Goal: Information Seeking & Learning: Compare options

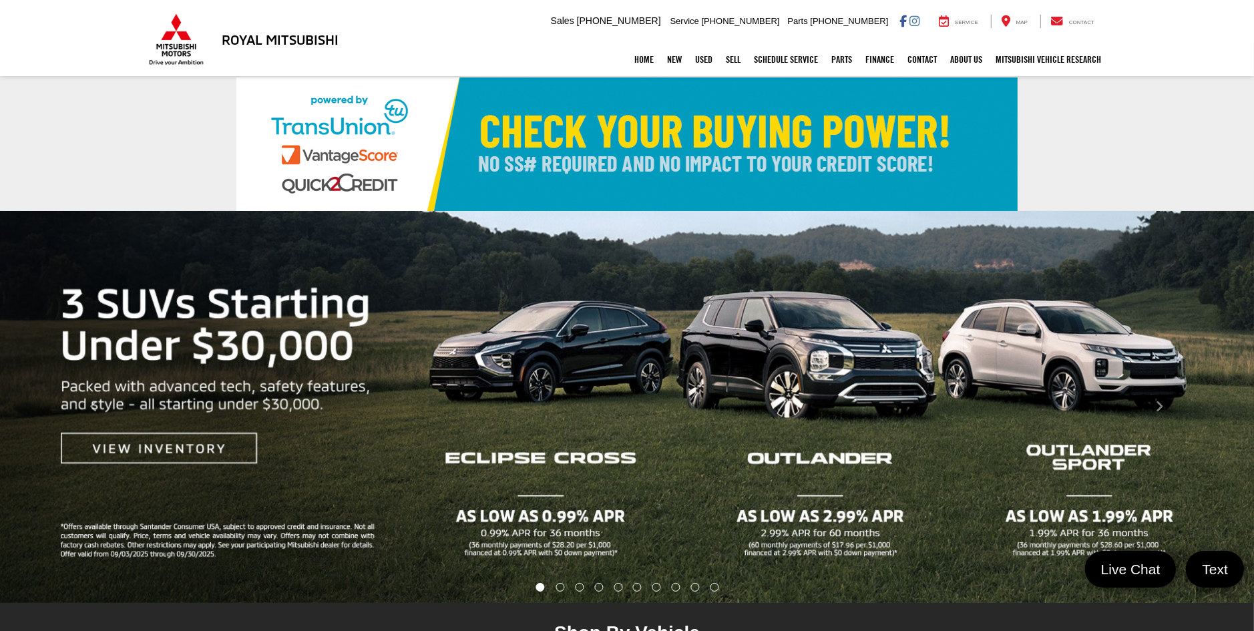
click at [214, 445] on img "carousel slide number 1 of 10" at bounding box center [627, 407] width 1254 height 392
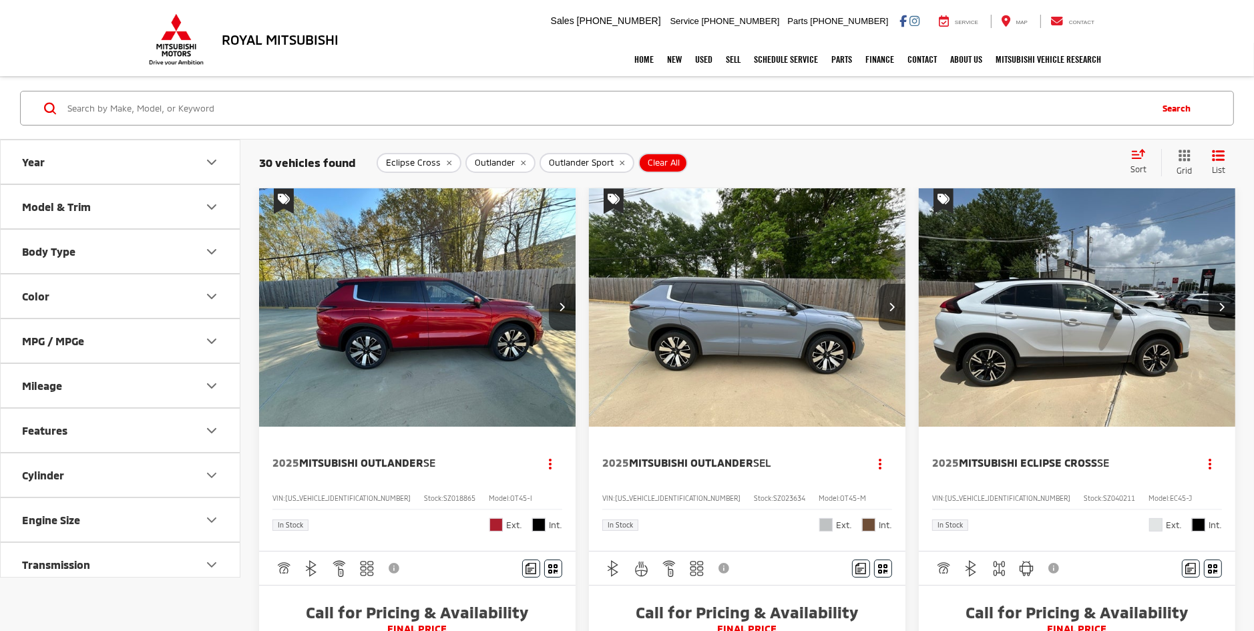
click at [49, 253] on div "Body Type" at bounding box center [48, 251] width 53 height 13
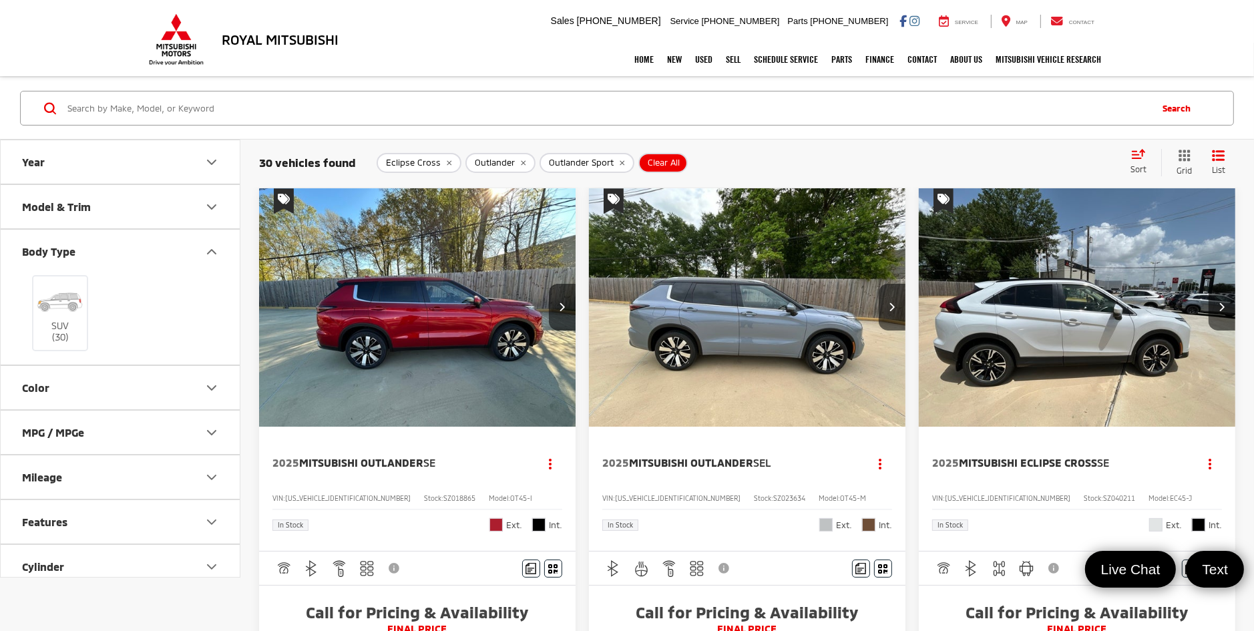
scroll to position [134, 0]
click at [55, 178] on img at bounding box center [60, 168] width 50 height 37
click at [0, 0] on input "SUV (30)" at bounding box center [0, 0] width 0 height 0
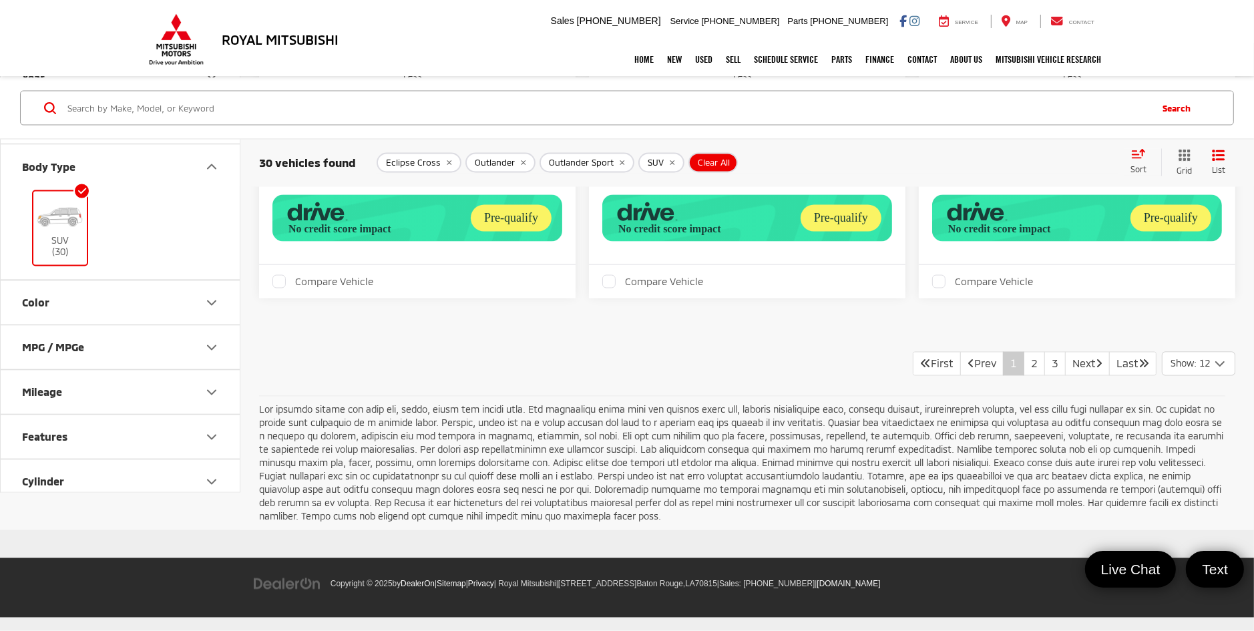
click at [67, 305] on button "Color" at bounding box center [121, 302] width 240 height 43
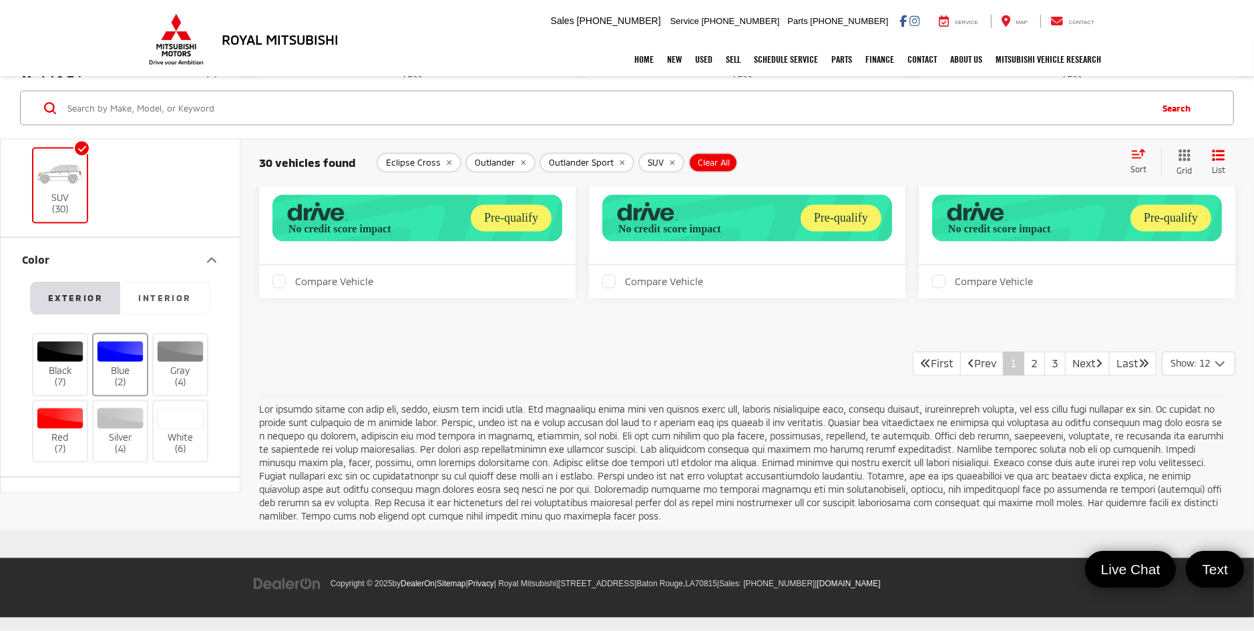
scroll to position [67, 0]
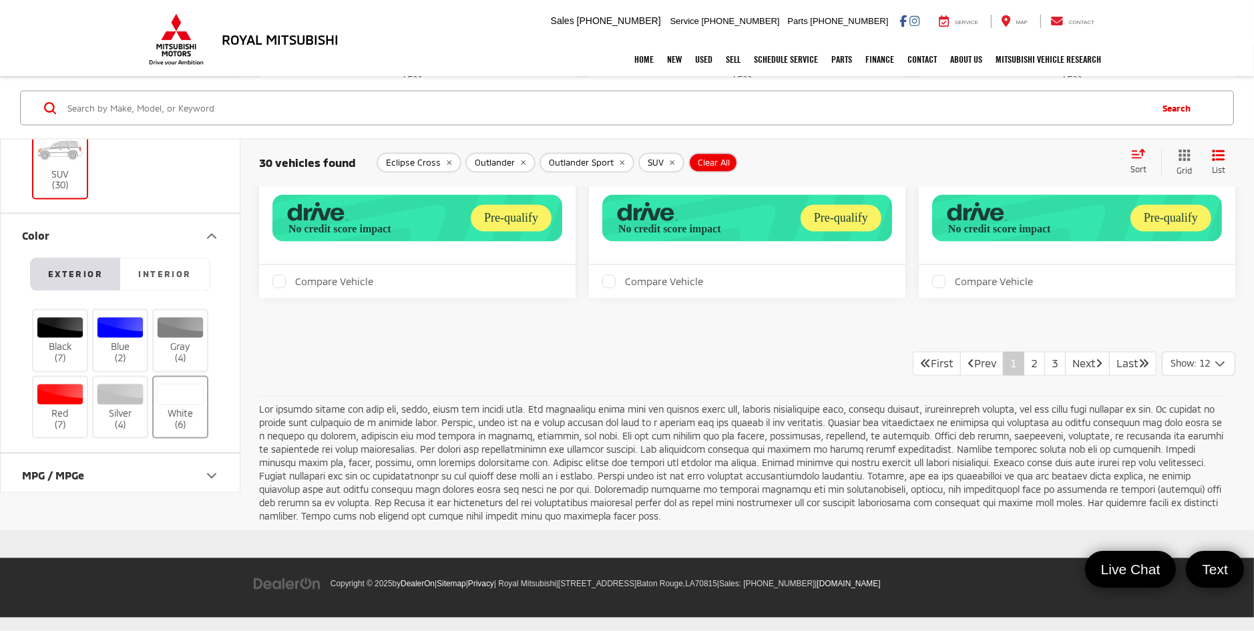
click at [192, 396] on div at bounding box center [180, 394] width 47 height 21
click at [0, 0] on input "White (6)" at bounding box center [0, 0] width 0 height 0
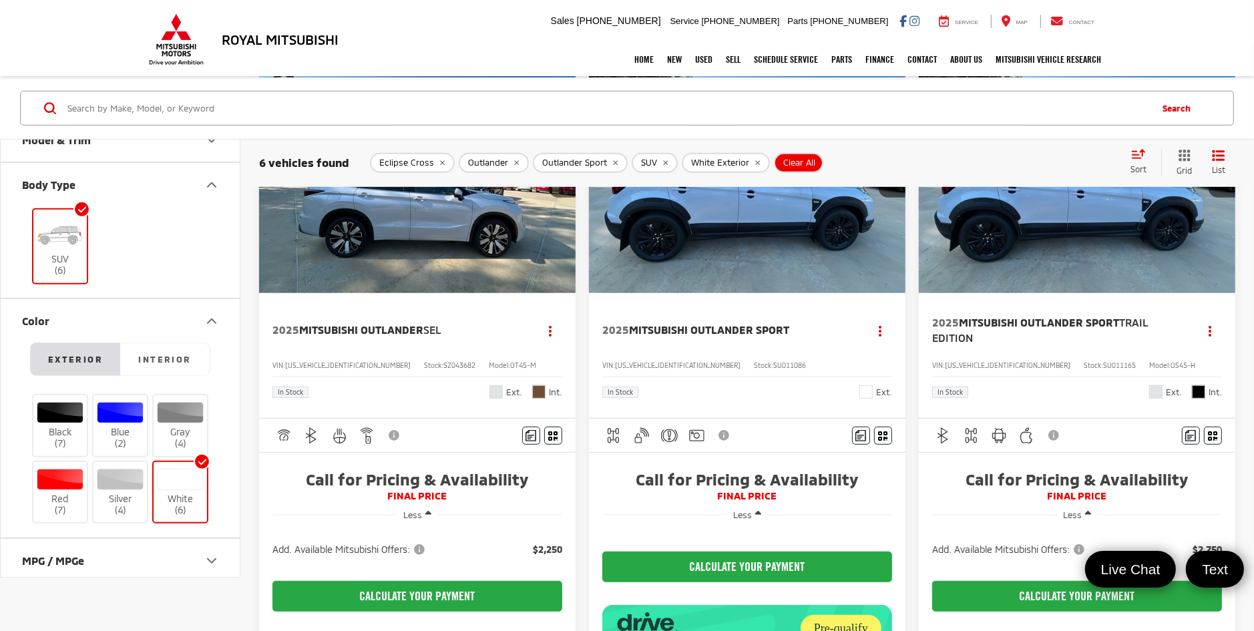
scroll to position [868, 0]
